Goal: Obtain resource: Download file/media

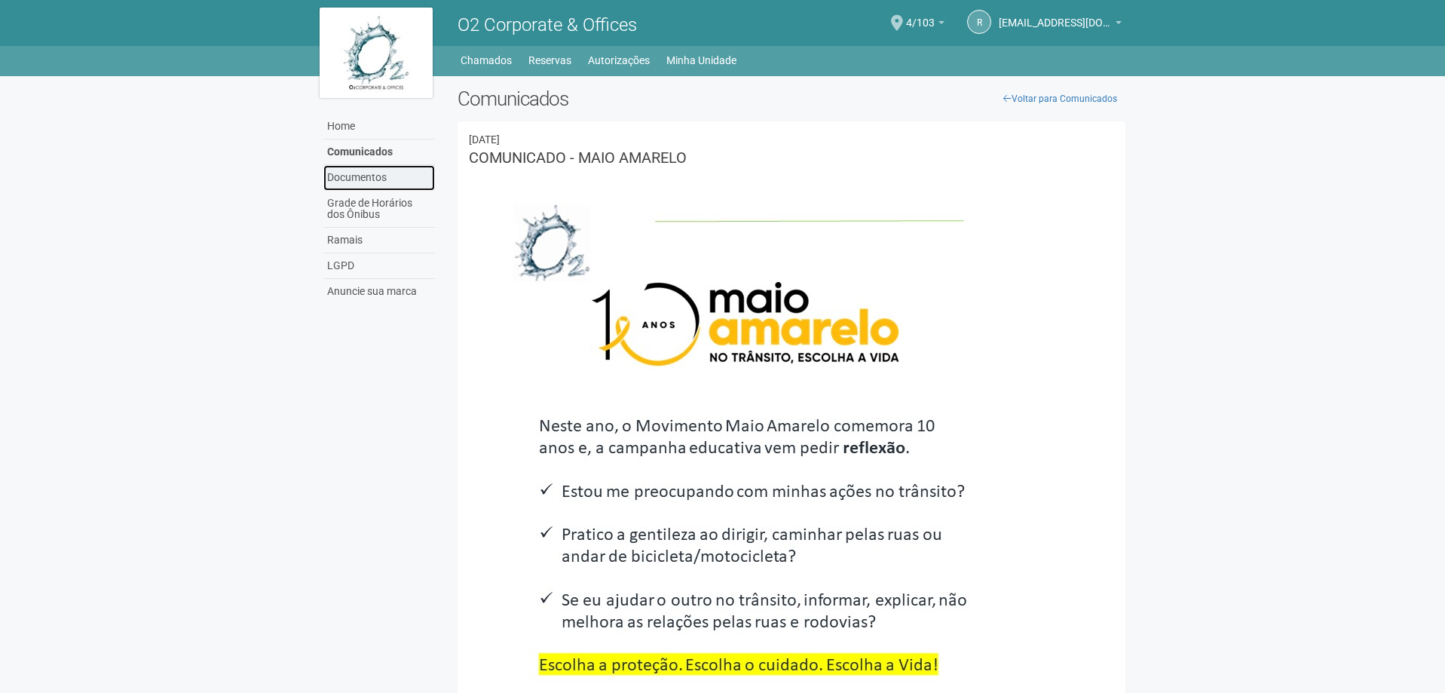
click at [372, 168] on link "Documentos" at bounding box center [379, 178] width 112 height 26
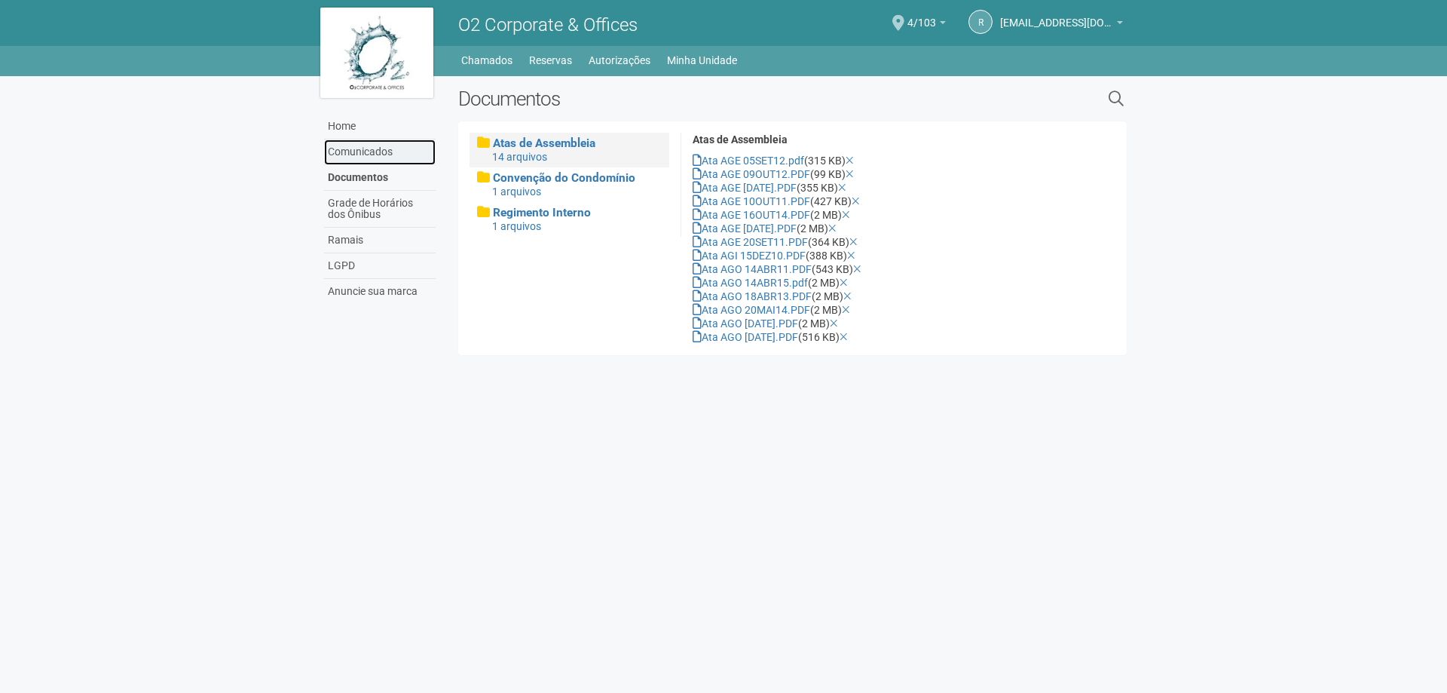
click at [381, 150] on link "Comunicados" at bounding box center [380, 152] width 112 height 26
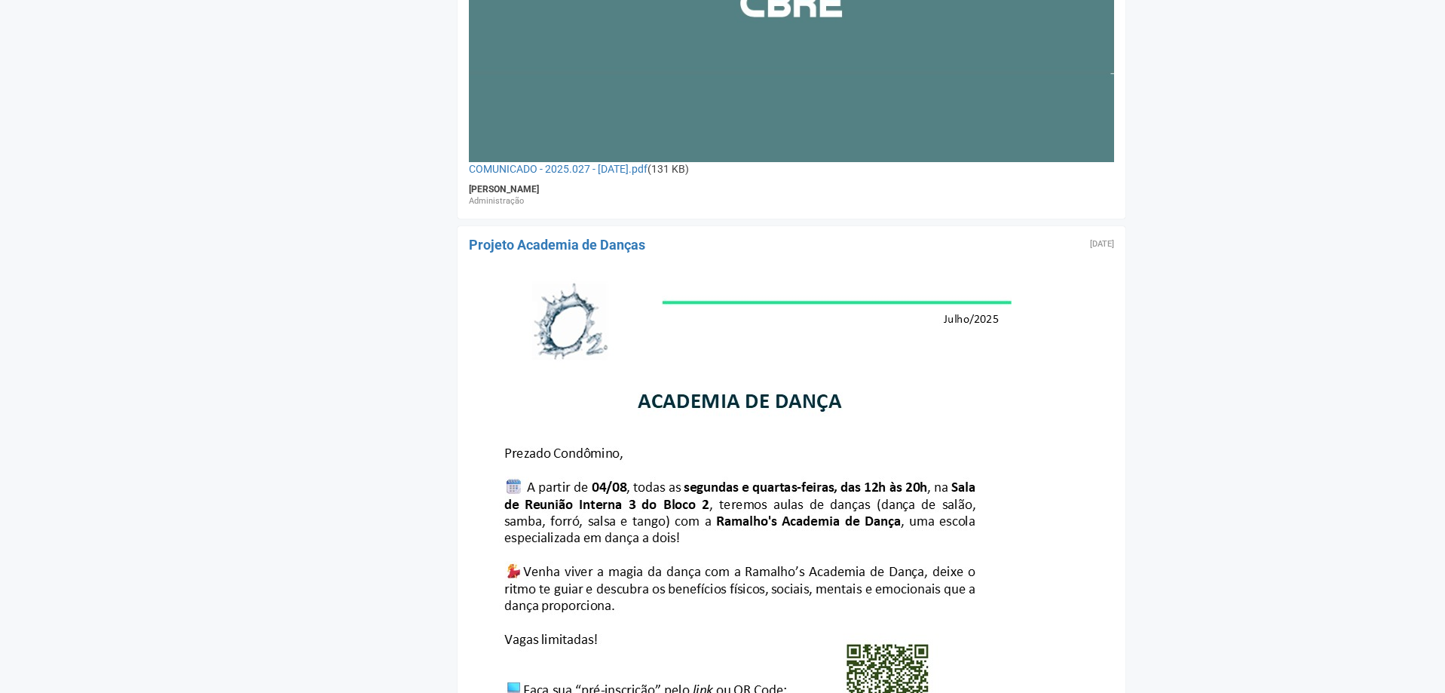
scroll to position [6255, 0]
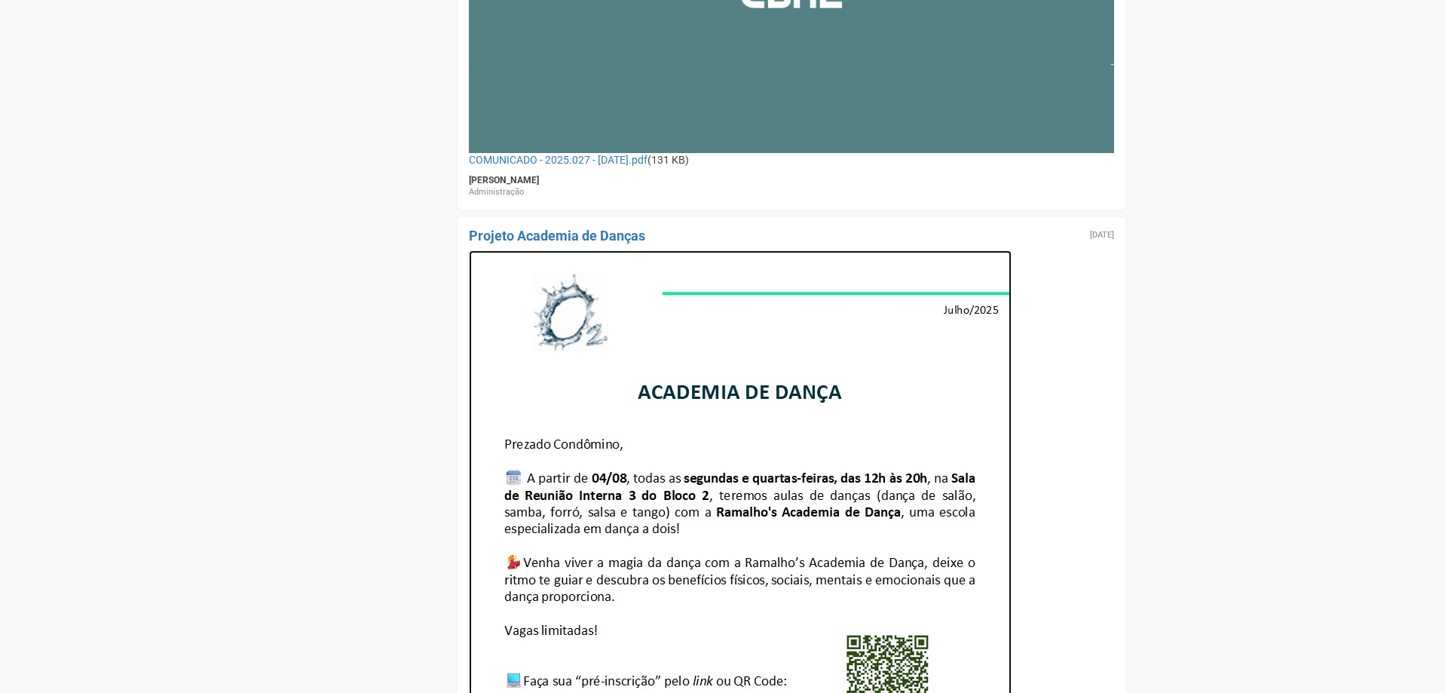
click at [876, 509] on img at bounding box center [740, 642] width 543 height 784
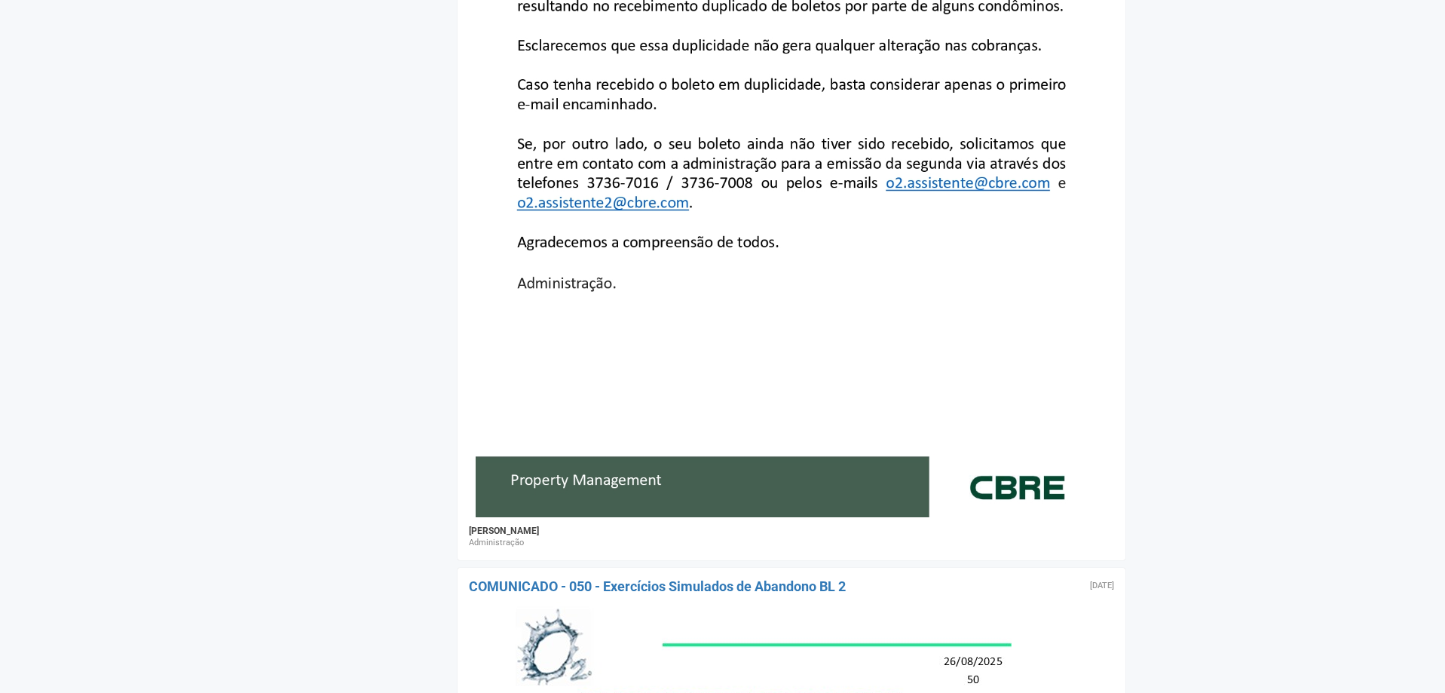
scroll to position [1507, 0]
